Goal: Information Seeking & Learning: Learn about a topic

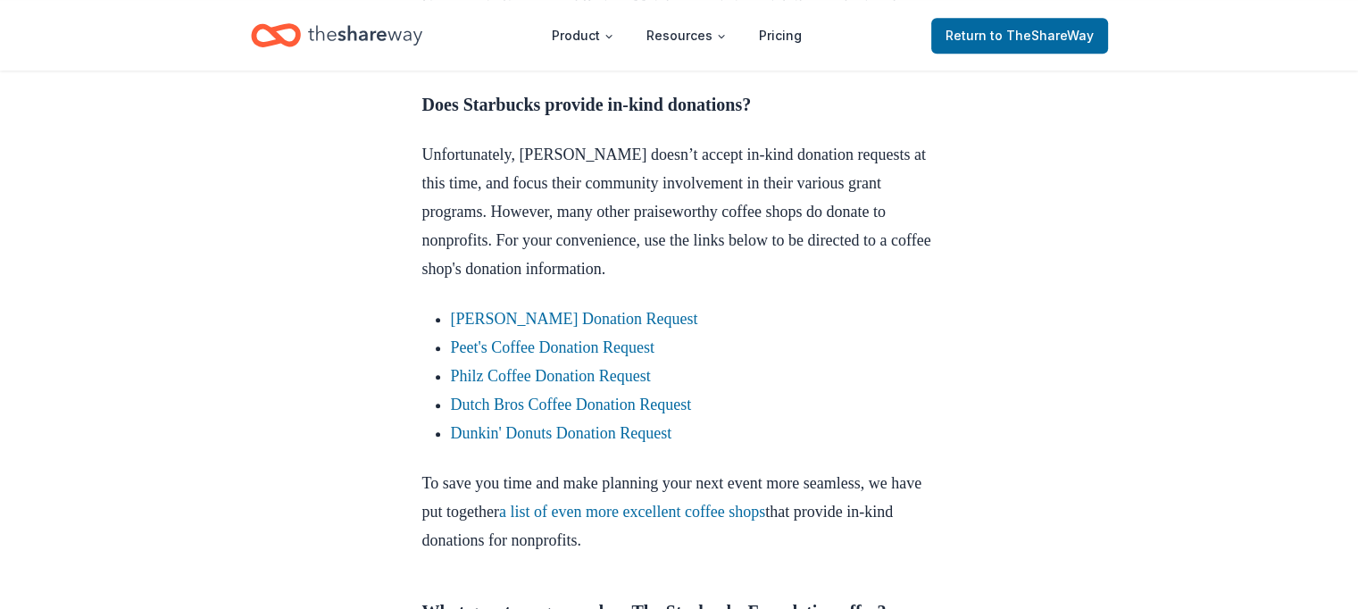
scroll to position [982, 0]
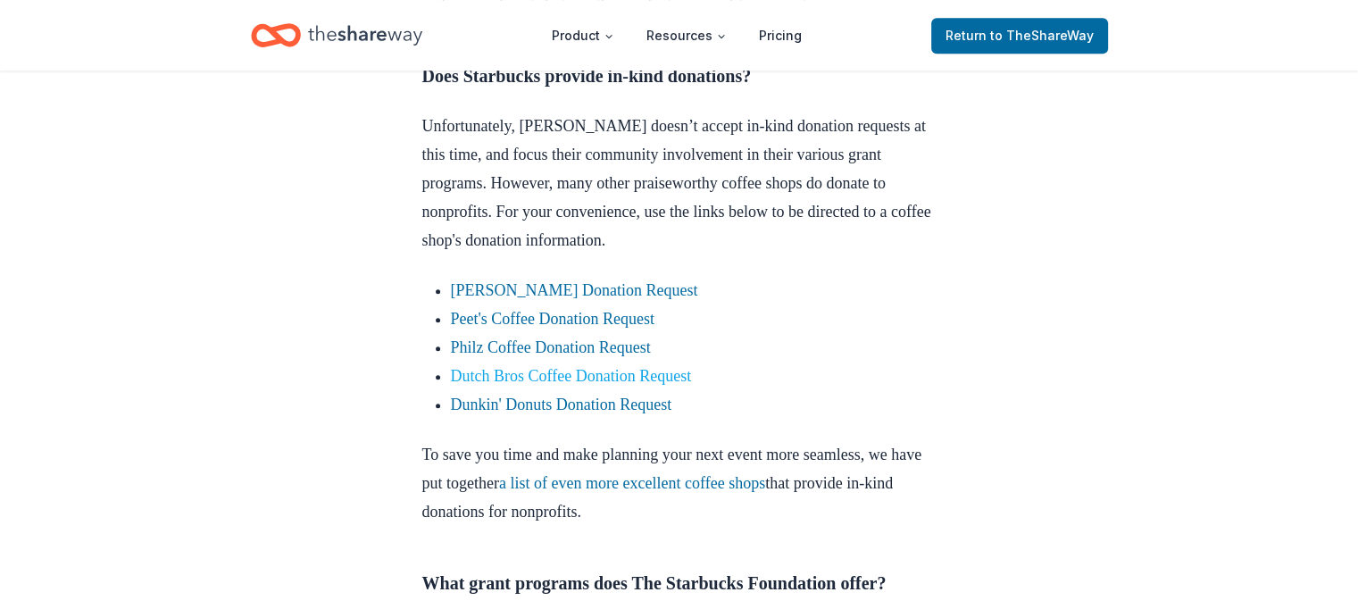
click at [628, 385] on link "Dutch Bros Coffee Donation Request" at bounding box center [571, 376] width 241 height 18
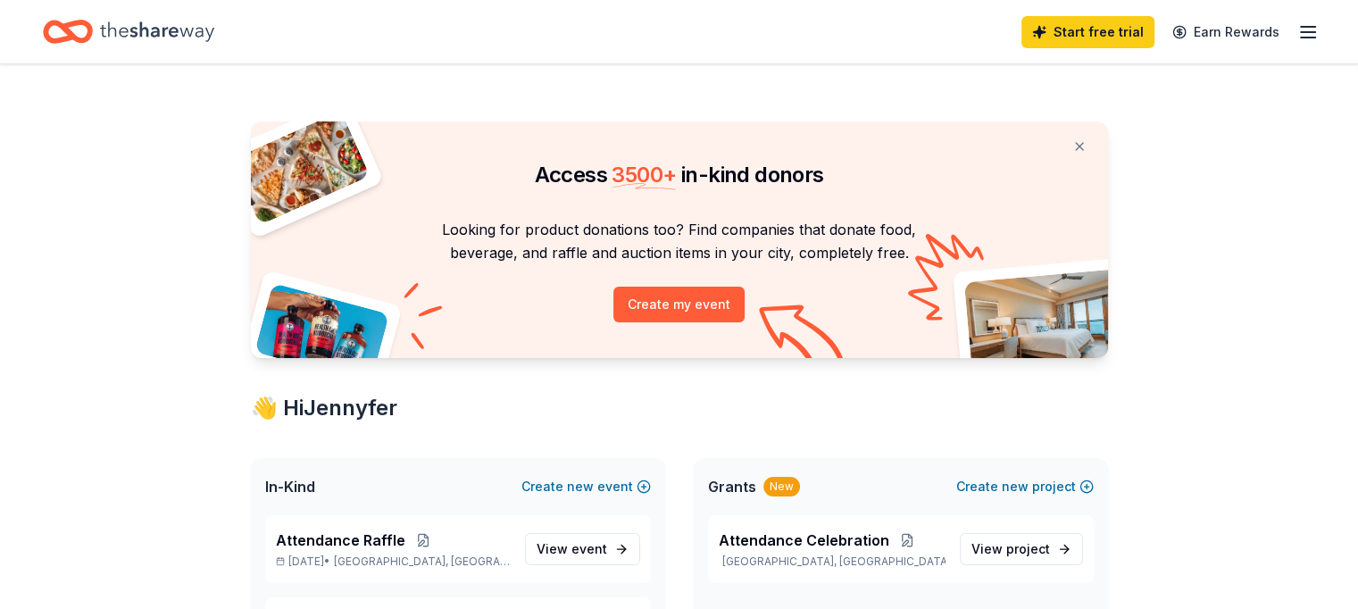
click at [1297, 35] on icon "button" at bounding box center [1307, 31] width 21 height 21
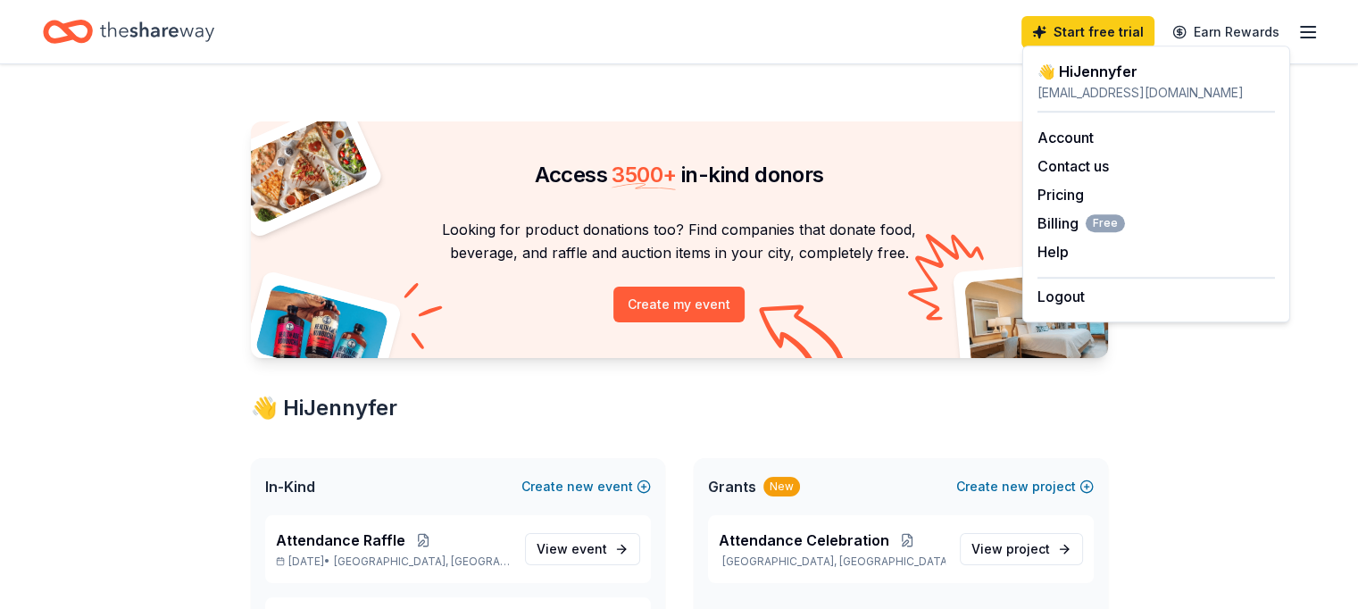
drag, startPoint x: 1116, startPoint y: 71, endPoint x: 1064, endPoint y: 103, distance: 60.5
click at [1112, 71] on div "👋 Hi [PERSON_NAME]" at bounding box center [1155, 71] width 237 height 21
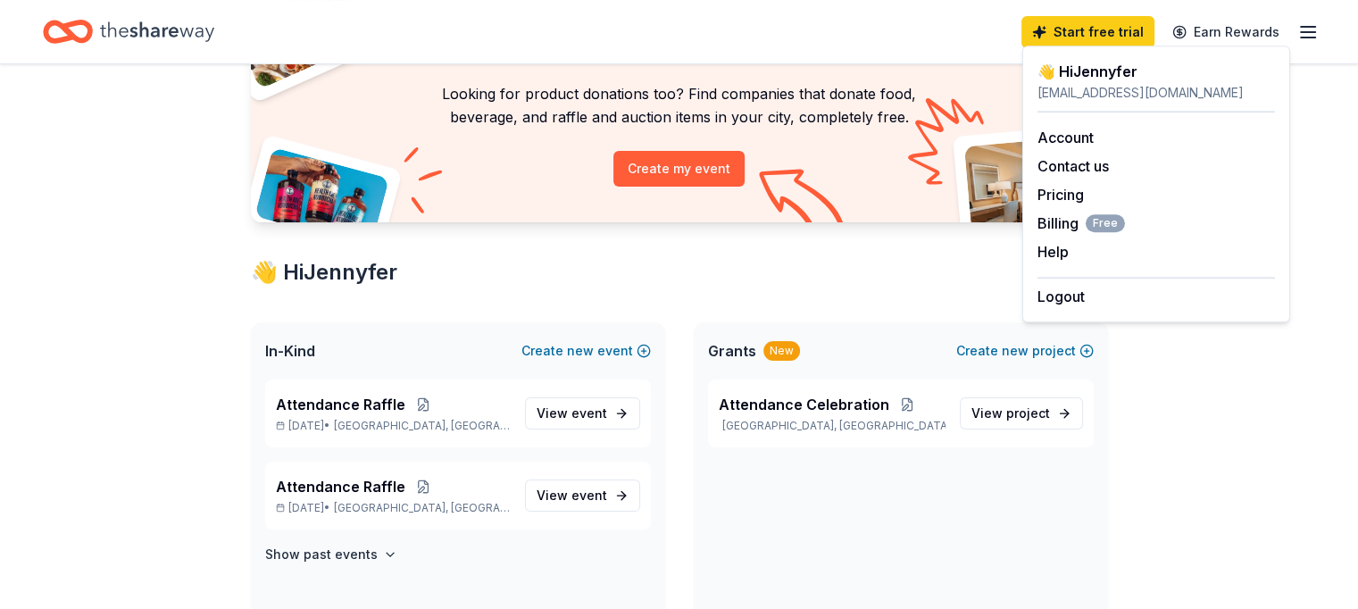
scroll to position [268, 0]
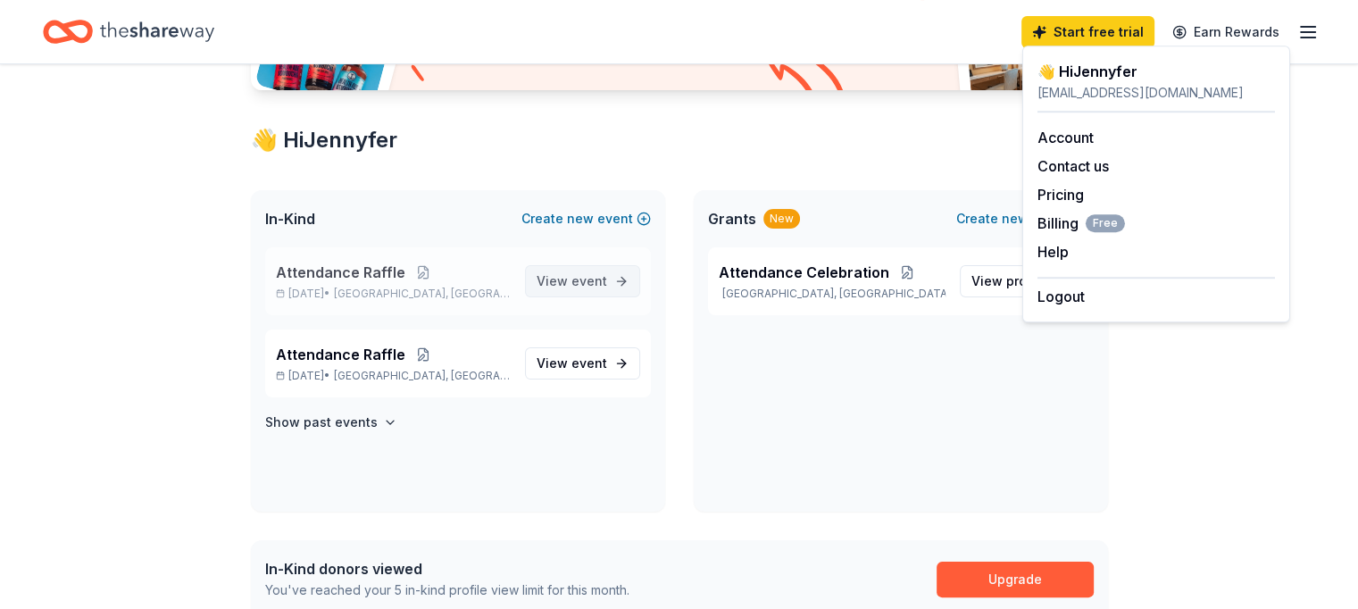
click at [553, 283] on span "View event" at bounding box center [571, 280] width 71 height 21
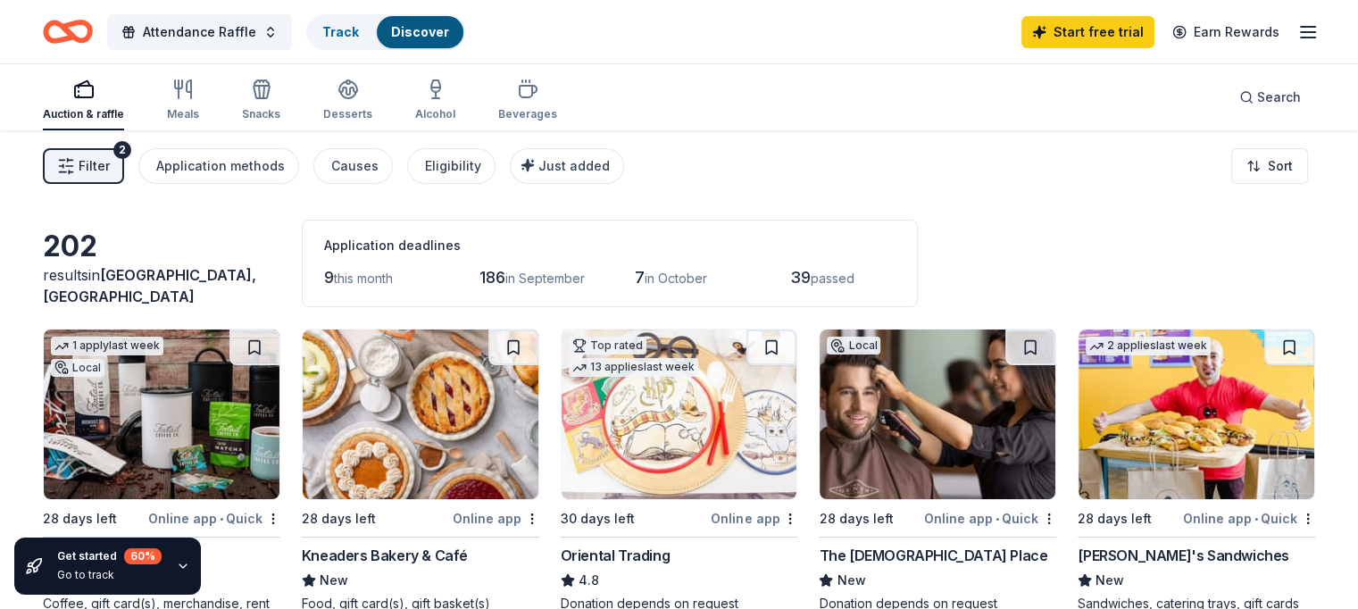
click at [110, 165] on span "Filter" at bounding box center [94, 165] width 31 height 21
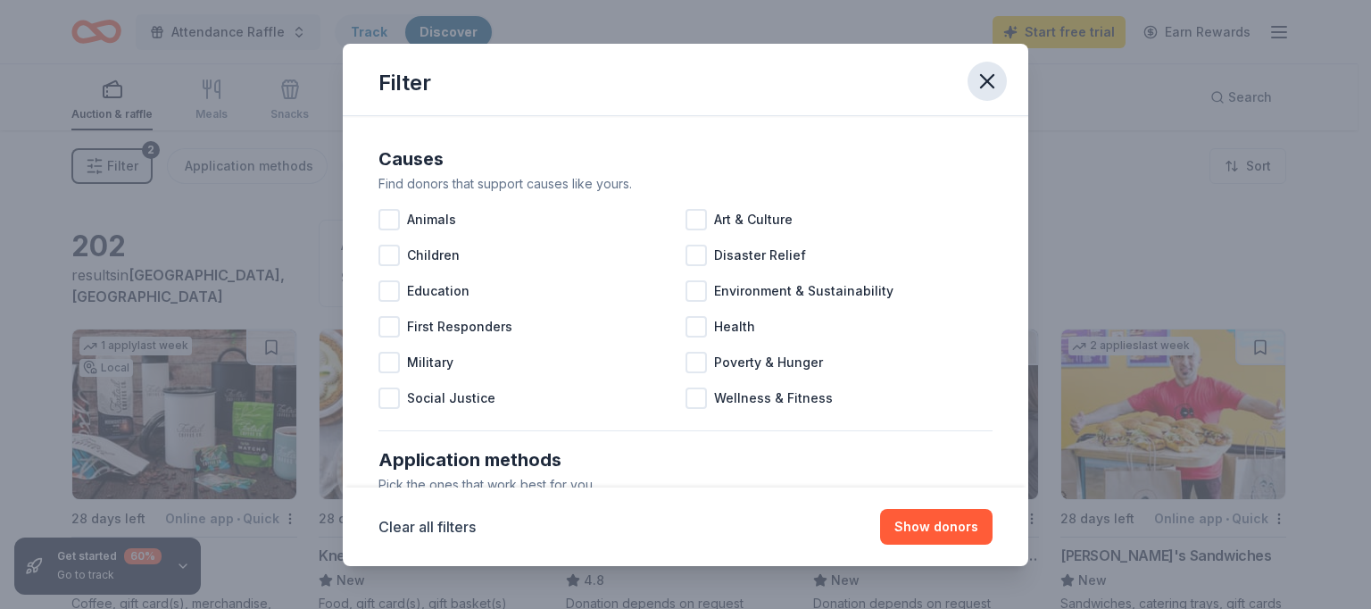
click at [979, 90] on icon "button" at bounding box center [987, 81] width 25 height 25
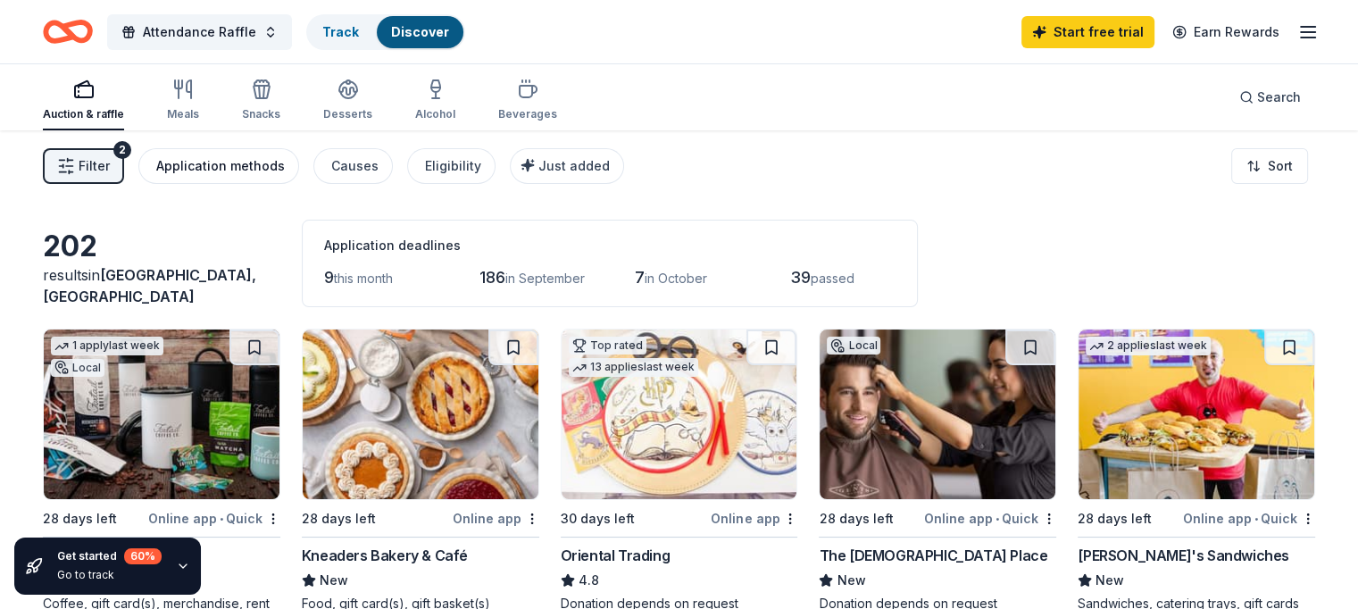
click at [275, 159] on div "Application methods" at bounding box center [220, 165] width 129 height 21
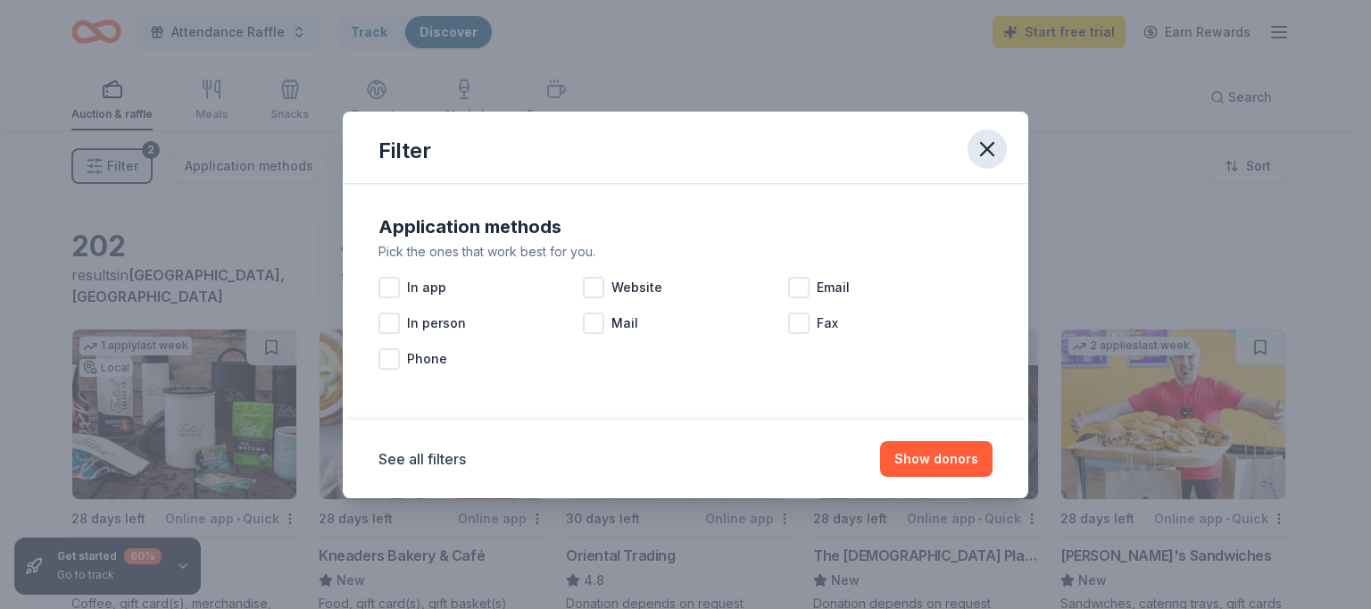
click at [993, 152] on icon "button" at bounding box center [987, 149] width 25 height 25
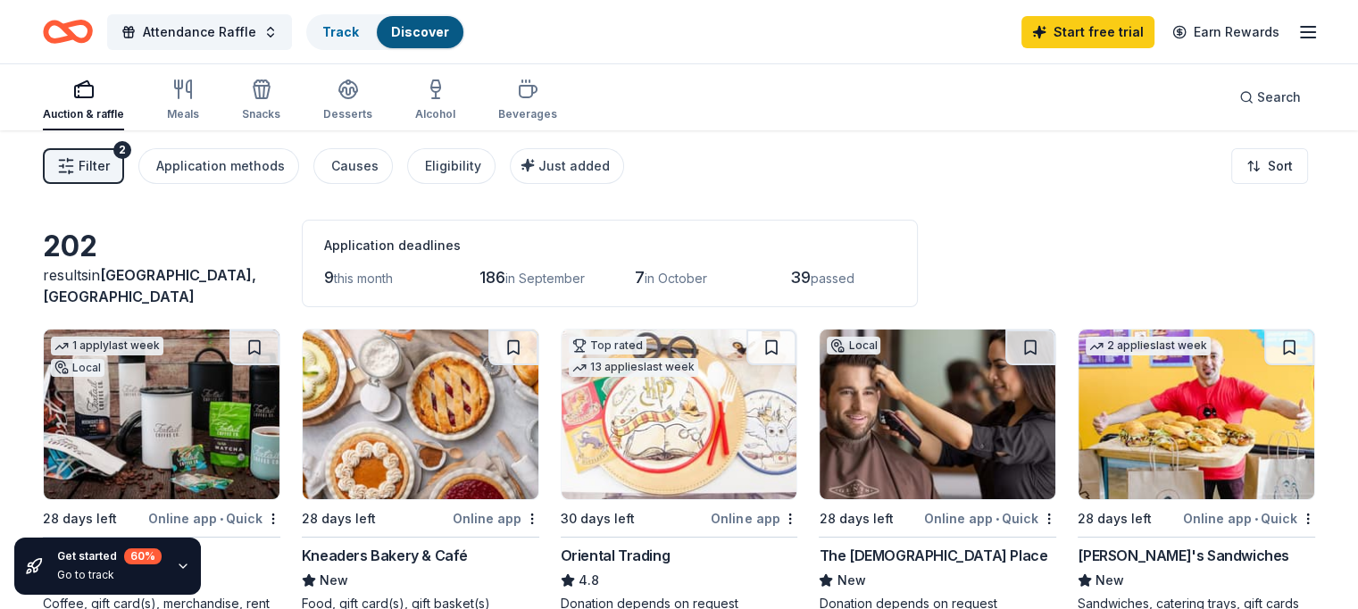
click at [95, 84] on icon "button" at bounding box center [83, 89] width 21 height 21
click at [110, 162] on span "Filter" at bounding box center [94, 165] width 31 height 21
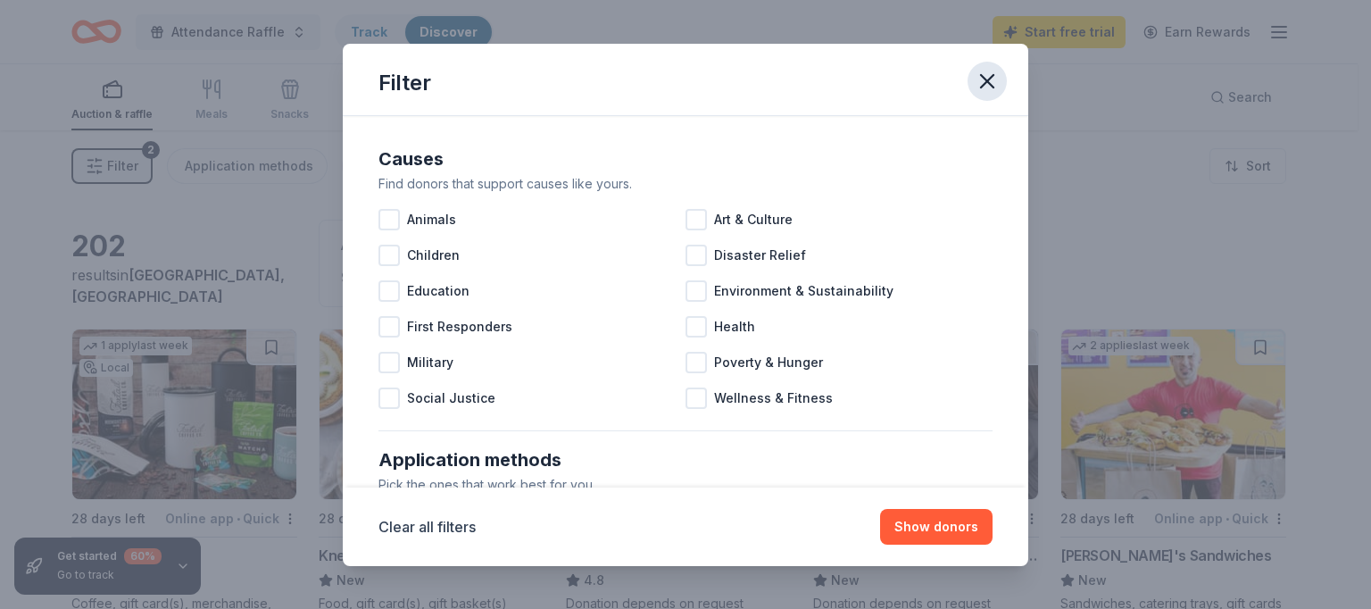
click at [985, 84] on icon "button" at bounding box center [987, 81] width 25 height 25
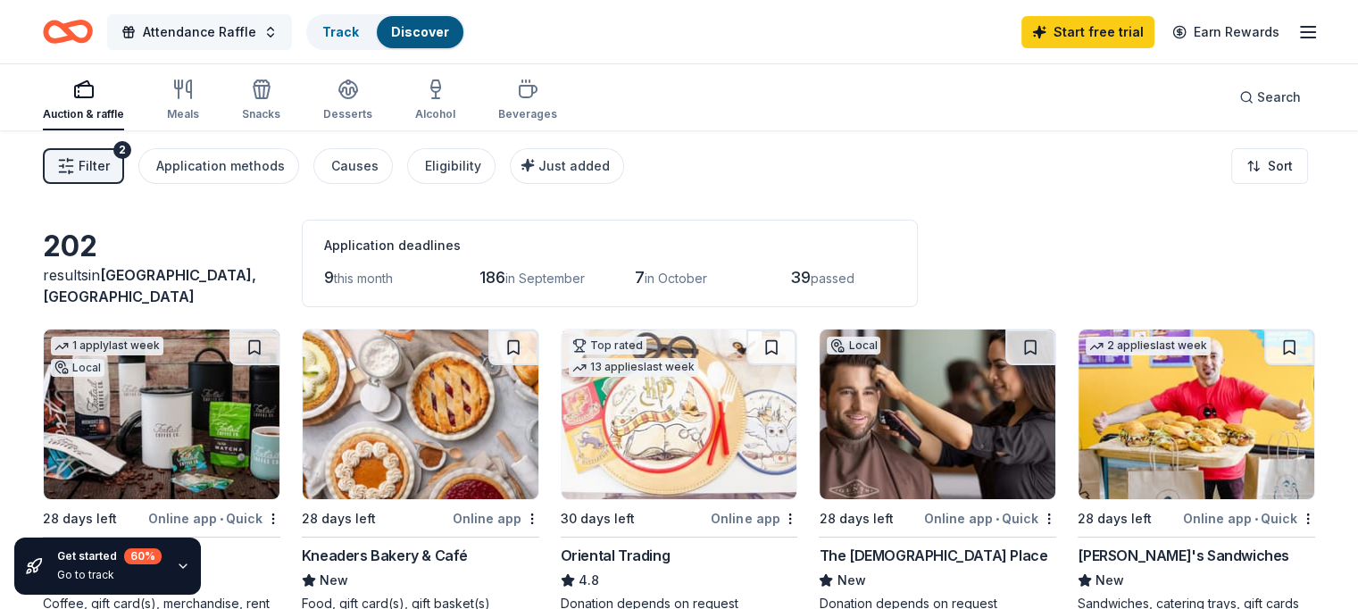
click at [230, 33] on span "Attendance Raffle" at bounding box center [199, 31] width 113 height 21
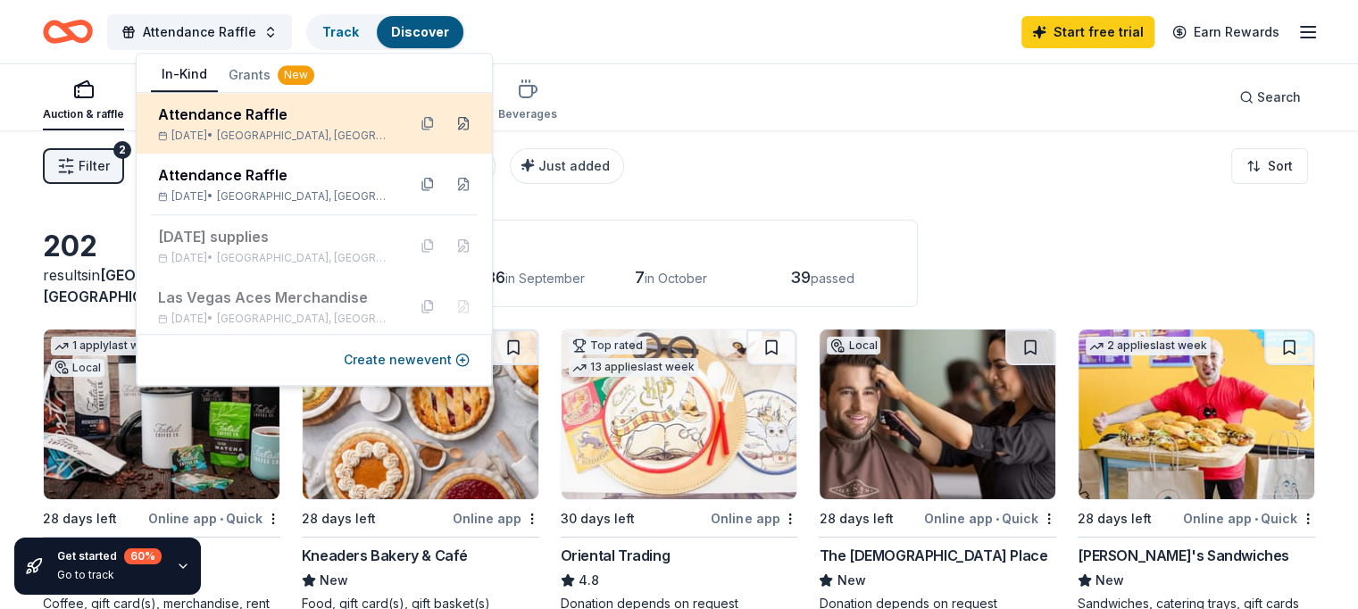
click at [449, 122] on button at bounding box center [463, 123] width 29 height 29
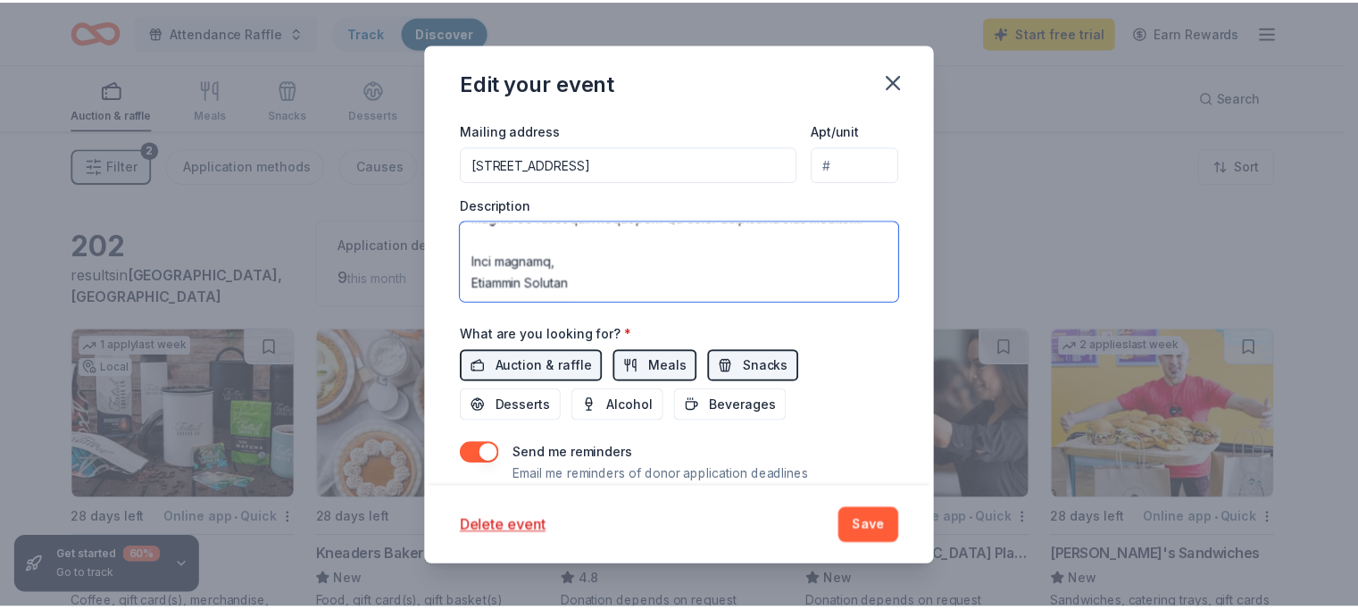
scroll to position [771, 0]
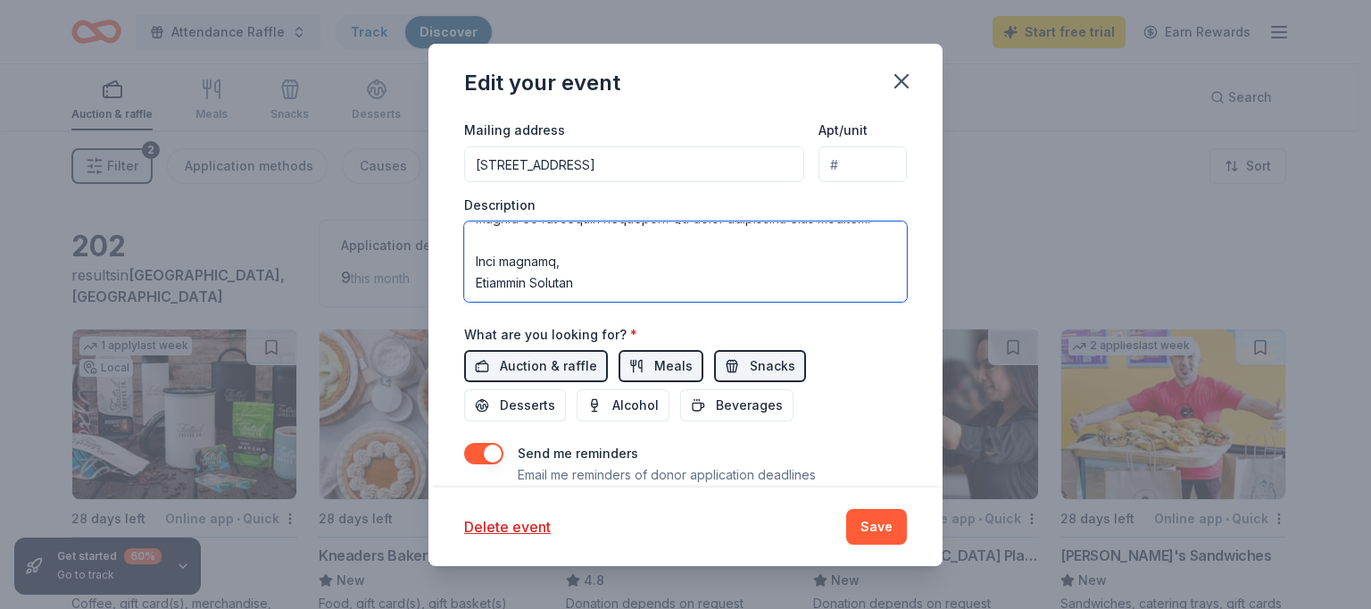
drag, startPoint x: 476, startPoint y: 237, endPoint x: 761, endPoint y: 329, distance: 299.5
click at [761, 329] on div "Event name * Attendance Raffle 18 /100 Event website https://www.cunninghamelem…" at bounding box center [685, 104] width 443 height 828
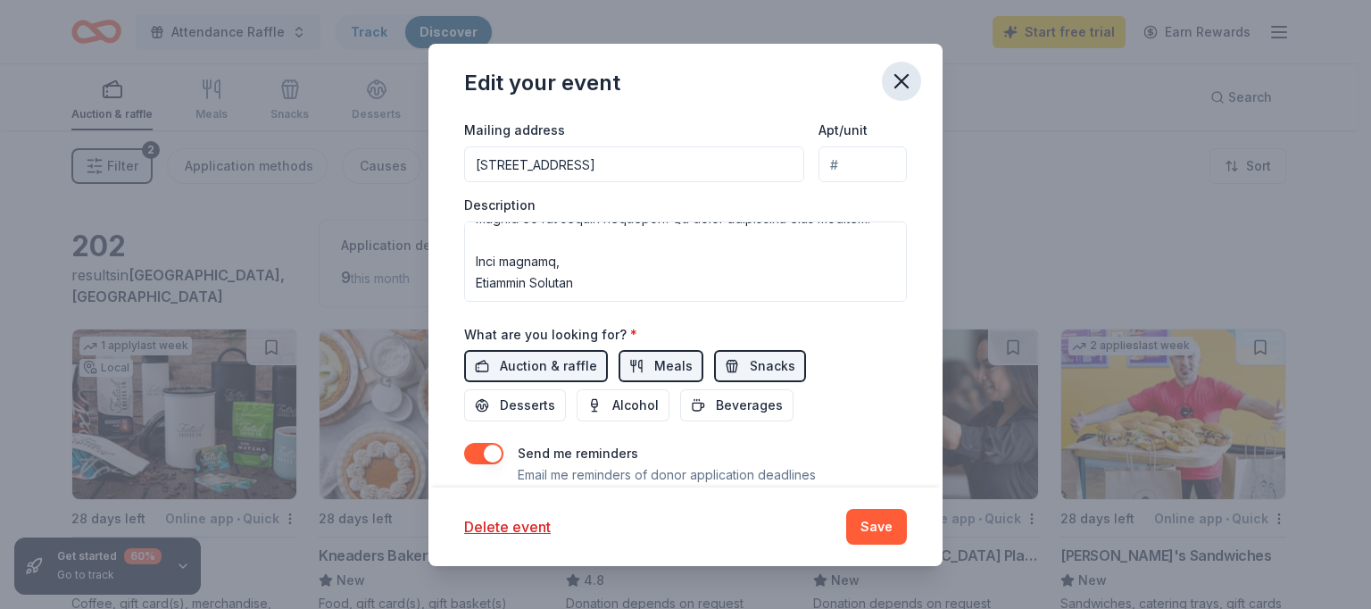
click at [910, 81] on icon "button" at bounding box center [901, 81] width 25 height 25
